Goal: Task Accomplishment & Management: Complete application form

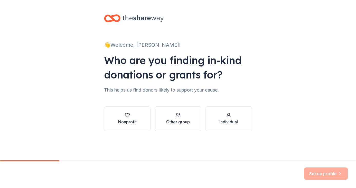
click at [183, 123] on div "Other group" at bounding box center [178, 122] width 24 height 6
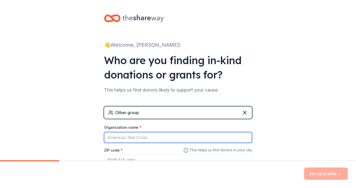
click at [167, 136] on input "Organization name *" at bounding box center [178, 137] width 148 height 11
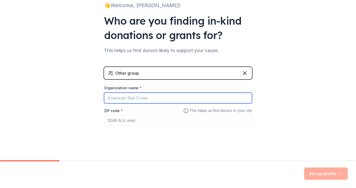
scroll to position [39, 0]
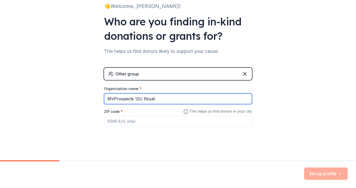
type input "MVProspects 12U Royal"
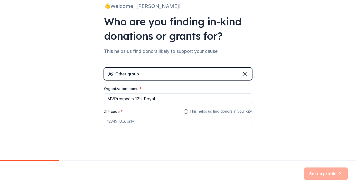
click at [141, 121] on input "ZIP code *" at bounding box center [178, 121] width 148 height 10
type input "03060"
click at [323, 173] on button "Set up profile" at bounding box center [326, 174] width 44 height 12
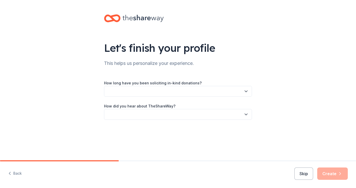
click at [152, 93] on button "button" at bounding box center [178, 91] width 148 height 11
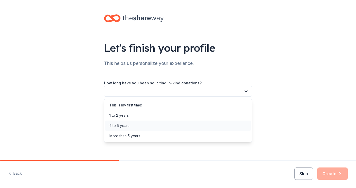
click at [159, 127] on div "2 to 5 years" at bounding box center [177, 126] width 145 height 10
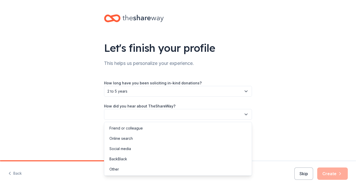
click at [151, 116] on button "button" at bounding box center [178, 114] width 148 height 11
click at [150, 137] on div "Online search" at bounding box center [177, 139] width 145 height 10
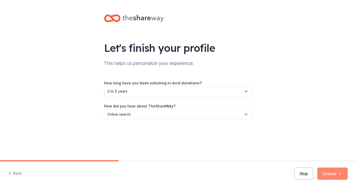
click at [330, 175] on button "Create" at bounding box center [332, 174] width 31 height 12
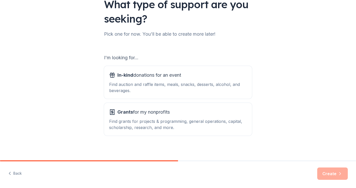
scroll to position [47, 0]
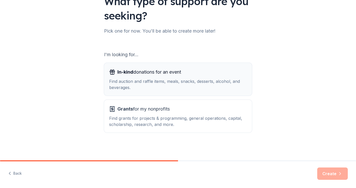
click at [197, 80] on div "Find auction and raffle items, meals, snacks, desserts, alcohol, and beverages." at bounding box center [178, 84] width 138 height 12
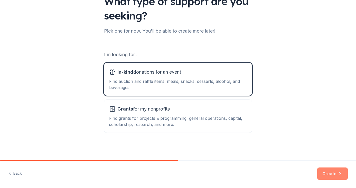
click at [330, 175] on button "Create" at bounding box center [332, 174] width 31 height 12
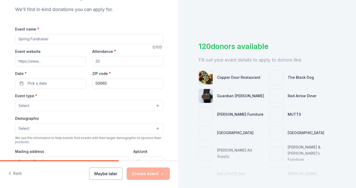
scroll to position [53, 0]
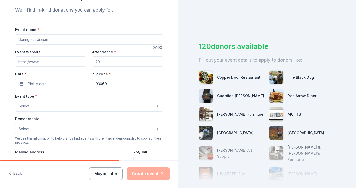
click at [55, 42] on input "Event name *" at bounding box center [89, 39] width 148 height 10
type input "Fall Raffle"
click at [111, 62] on input "Attendance *" at bounding box center [127, 62] width 71 height 10
drag, startPoint x: 113, startPoint y: 61, endPoint x: 92, endPoint y: 61, distance: 20.8
click at [92, 61] on input "Attendance *" at bounding box center [127, 62] width 71 height 10
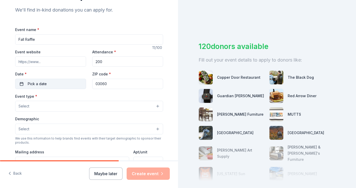
type input "200"
click at [43, 84] on span "Pick a date" at bounding box center [37, 84] width 19 height 6
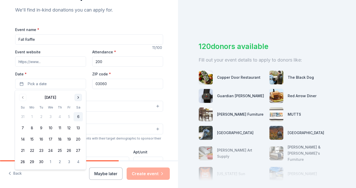
click at [76, 98] on button "Go to next month" at bounding box center [78, 97] width 7 height 7
click at [79, 114] on button "1" at bounding box center [78, 116] width 9 height 9
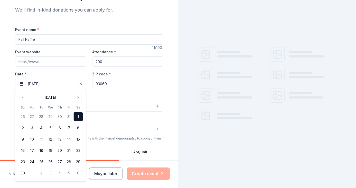
click at [109, 84] on input "03060" at bounding box center [127, 84] width 71 height 10
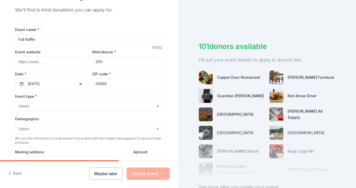
click at [53, 108] on button "Select" at bounding box center [89, 106] width 148 height 11
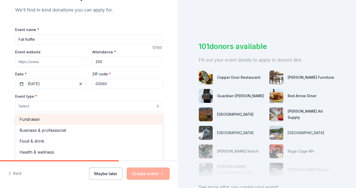
click at [44, 121] on span "Fundraiser" at bounding box center [89, 119] width 139 height 7
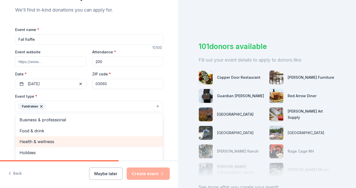
scroll to position [6, 0]
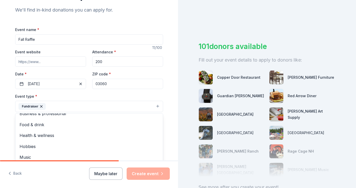
click at [67, 95] on div "Event type * Fundraiser Business & professional Food & drink Health & wellness …" at bounding box center [89, 102] width 148 height 19
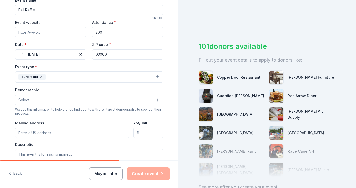
scroll to position [83, 0]
click at [52, 93] on div "Demographic Select" at bounding box center [89, 95] width 148 height 19
click at [51, 99] on button "Select" at bounding box center [89, 99] width 148 height 11
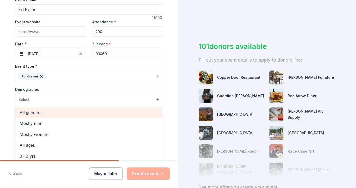
click at [41, 112] on span "All genders" at bounding box center [89, 112] width 139 height 7
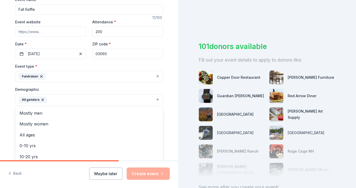
click at [46, 89] on div "Demographic All genders Mostly men Mostly women All ages 0-10 yrs 10-20 yrs 20-…" at bounding box center [89, 95] width 148 height 19
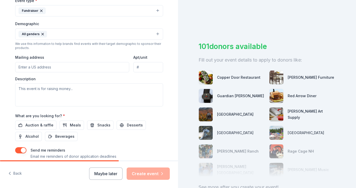
scroll to position [152, 0]
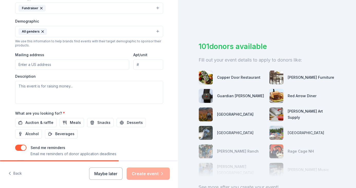
click at [31, 63] on input "Mailing address" at bounding box center [72, 65] width 114 height 10
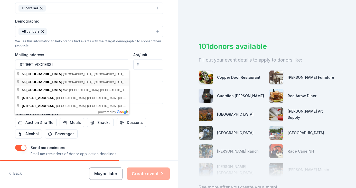
type input "56 Adelaide Street, Hartford, CT, USA"
type input "03051"
type input "56 Adelaide Street"
type input "23"
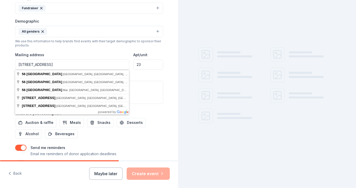
type input "56 Adelaide Street"
click at [140, 67] on input "23" at bounding box center [148, 65] width 30 height 10
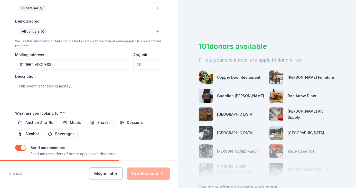
drag, startPoint x: 144, startPoint y: 67, endPoint x: 123, endPoint y: 65, distance: 21.1
click at [123, 65] on div "Mailing address 56 Adelaide Street Apt/unit 23" at bounding box center [89, 61] width 148 height 18
click at [87, 89] on textarea at bounding box center [89, 92] width 148 height 23
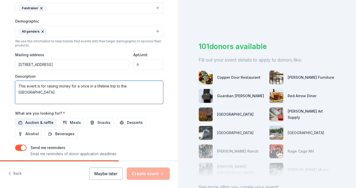
type textarea "This event is for raising money for a once in a lifetime trip to the Cooperstow…"
click at [46, 122] on span "Auction & raffle" at bounding box center [39, 123] width 28 height 6
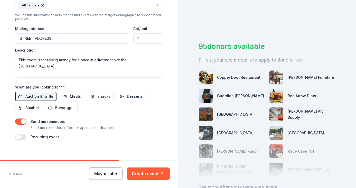
scroll to position [182, 0]
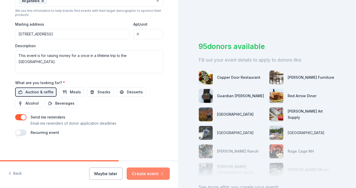
click at [148, 173] on button "Create event" at bounding box center [148, 174] width 43 height 12
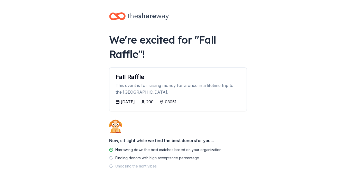
scroll to position [15, 0]
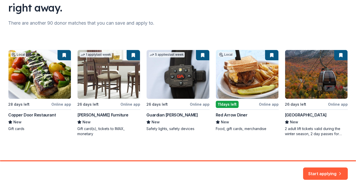
scroll to position [55, 0]
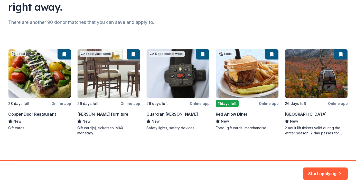
click at [100, 86] on div "Local 28 days left Online app Copper Door Restaurant New Gift cards 1 apply las…" at bounding box center [178, 92] width 340 height 87
click at [317, 172] on button "Start applying" at bounding box center [325, 171] width 45 height 12
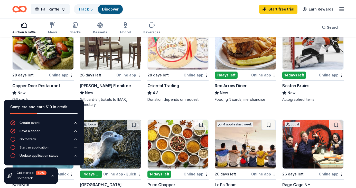
scroll to position [84, 0]
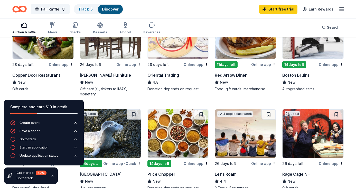
click at [126, 64] on div "Online app" at bounding box center [128, 64] width 25 height 6
click at [195, 65] on div "Online app" at bounding box center [196, 64] width 25 height 6
click at [263, 65] on div "Online app" at bounding box center [263, 64] width 25 height 6
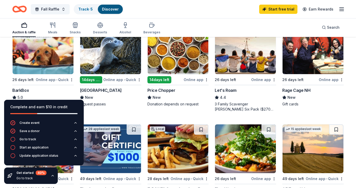
scroll to position [168, 0]
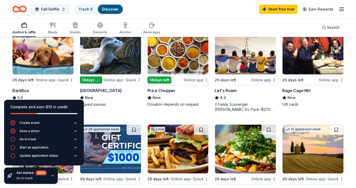
click at [49, 79] on div "Online app • Quick" at bounding box center [55, 80] width 38 height 6
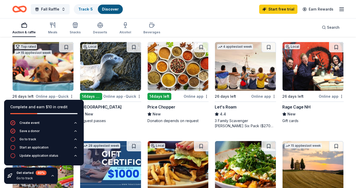
scroll to position [152, 0]
click at [197, 97] on div "Online app" at bounding box center [196, 96] width 25 height 6
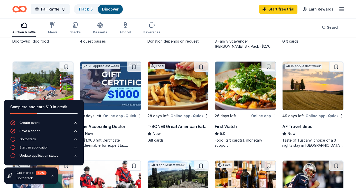
scroll to position [230, 0]
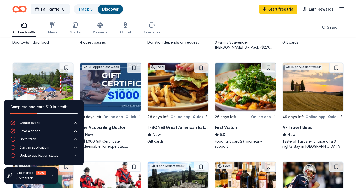
click at [260, 117] on div "Online app" at bounding box center [263, 117] width 25 height 6
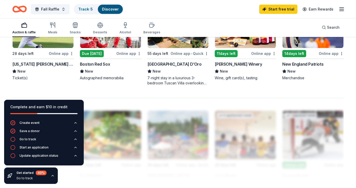
scroll to position [392, 0]
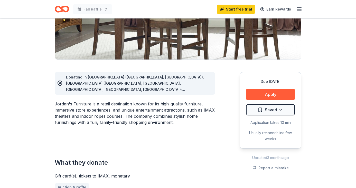
scroll to position [98, 0]
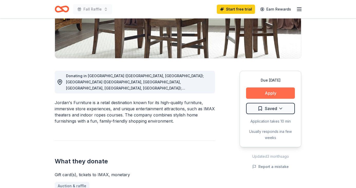
click at [270, 94] on button "Apply" at bounding box center [270, 93] width 49 height 11
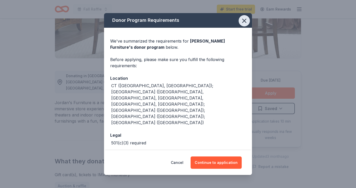
click at [244, 24] on icon "button" at bounding box center [244, 20] width 7 height 7
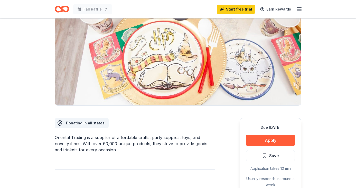
scroll to position [51, 0]
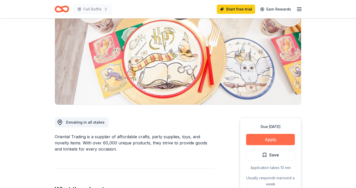
click at [272, 138] on button "Apply" at bounding box center [270, 139] width 49 height 11
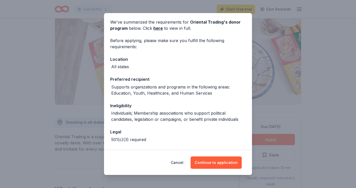
scroll to position [39, 0]
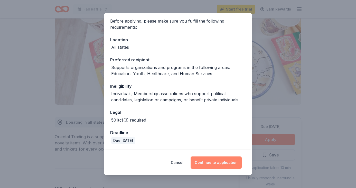
click at [212, 163] on button "Continue to application" at bounding box center [216, 163] width 51 height 12
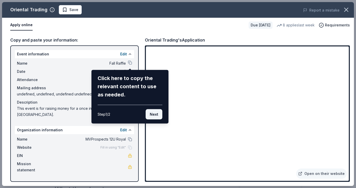
click at [153, 115] on button "Next" at bounding box center [154, 114] width 17 height 10
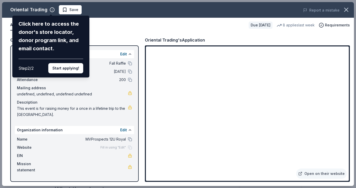
drag, startPoint x: 156, startPoint y: 43, endPoint x: 159, endPoint y: 37, distance: 6.3
click at [158, 37] on div "Oriental Trading Click here to access the donor's store locator, donor program …" at bounding box center [178, 94] width 352 height 184
click at [346, 10] on icon "button" at bounding box center [346, 9] width 7 height 7
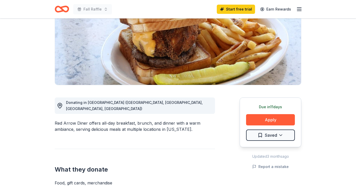
scroll to position [72, 0]
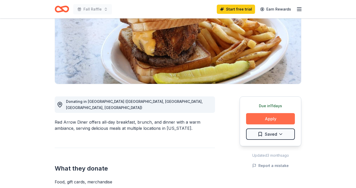
click at [271, 120] on button "Apply" at bounding box center [270, 118] width 49 height 11
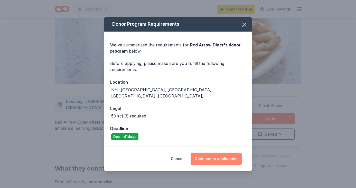
click at [212, 156] on button "Continue to application" at bounding box center [216, 159] width 51 height 12
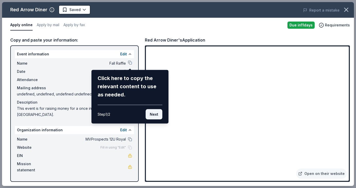
click at [154, 113] on button "Next" at bounding box center [154, 114] width 17 height 10
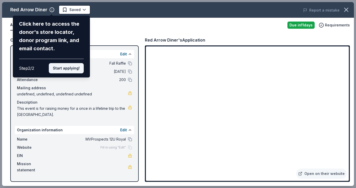
click at [68, 63] on button "Start applying!" at bounding box center [66, 68] width 35 height 10
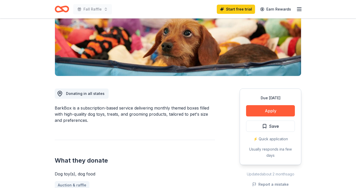
scroll to position [81, 0]
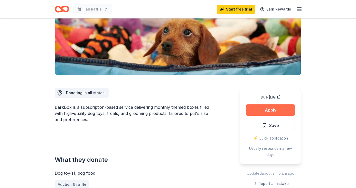
click at [263, 110] on button "Apply" at bounding box center [270, 110] width 49 height 11
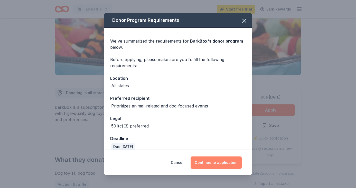
click at [214, 165] on button "Continue to application" at bounding box center [216, 163] width 51 height 12
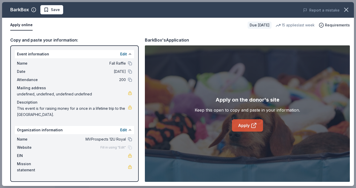
click at [245, 127] on link "Apply" at bounding box center [247, 125] width 31 height 12
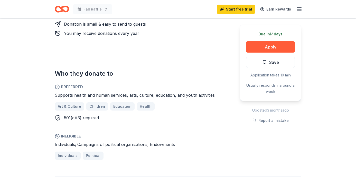
scroll to position [253, 0]
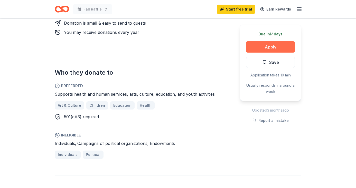
click at [262, 48] on button "Apply" at bounding box center [270, 46] width 49 height 11
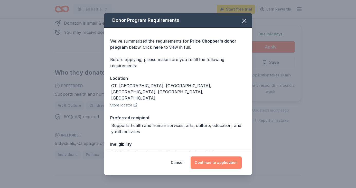
click at [221, 163] on button "Continue to application" at bounding box center [216, 163] width 51 height 12
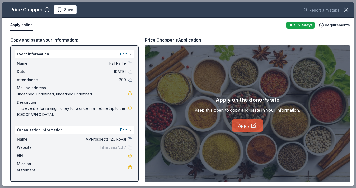
click at [249, 124] on link "Apply" at bounding box center [247, 125] width 31 height 12
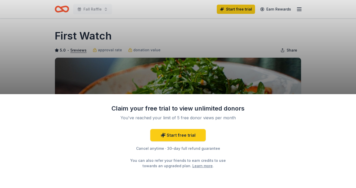
click at [139, 63] on div "Claim your free trial to view unlimited donors You've reached your limit of 5 f…" at bounding box center [178, 94] width 356 height 188
